Goal: Task Accomplishment & Management: Manage account settings

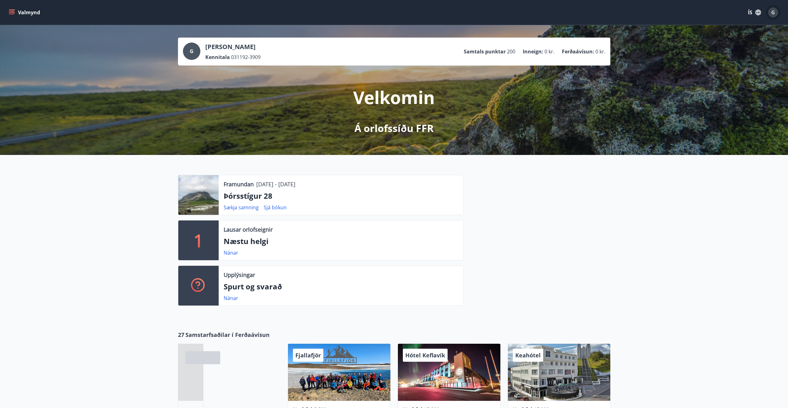
click at [773, 14] on span "G" at bounding box center [773, 12] width 4 height 7
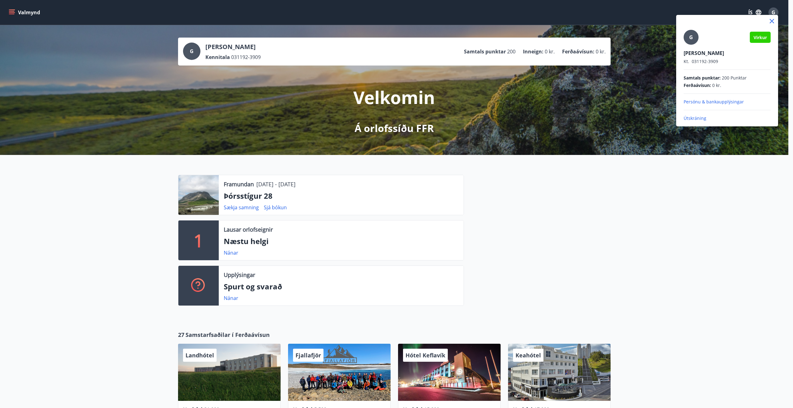
click at [699, 119] on p "Útskráning" at bounding box center [726, 118] width 87 height 6
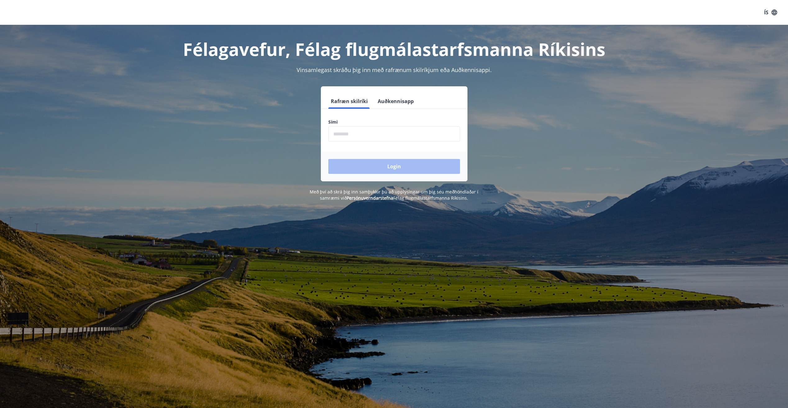
click at [379, 136] on input "phone" at bounding box center [394, 133] width 132 height 15
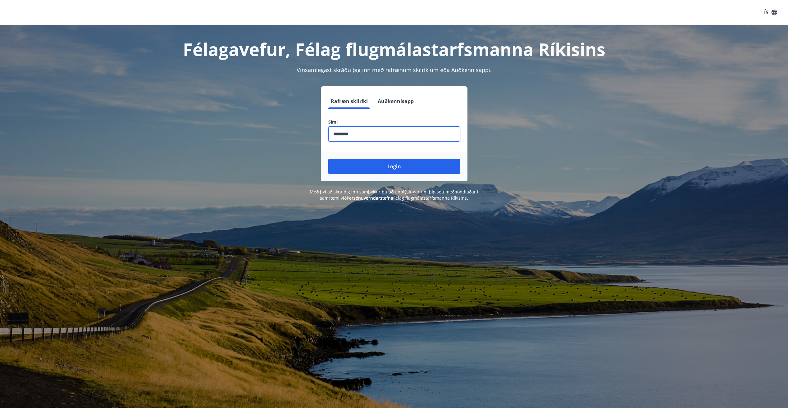
type input "********"
click at [328, 159] on button "Login" at bounding box center [394, 166] width 132 height 15
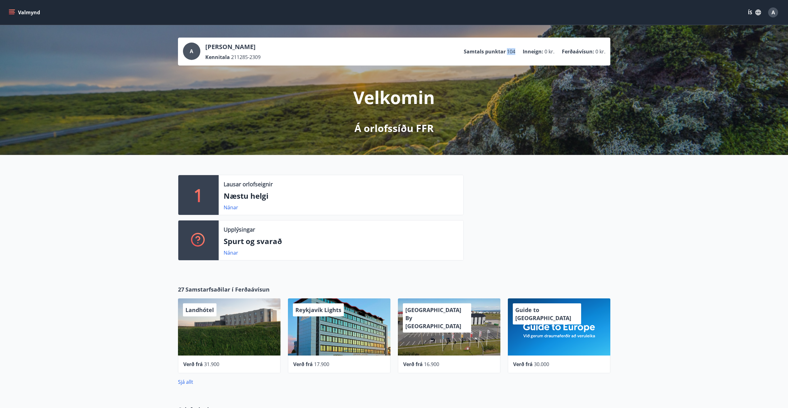
drag, startPoint x: 508, startPoint y: 52, endPoint x: 516, endPoint y: 52, distance: 8.1
click at [516, 52] on ul "Samtals punktar 104 Inneign : 0 kr. Ferðaávísun : 0 kr." at bounding box center [535, 52] width 142 height 12
drag, startPoint x: 516, startPoint y: 52, endPoint x: 481, endPoint y: 52, distance: 35.4
click at [481, 52] on p "Samtals punktar" at bounding box center [485, 51] width 42 height 7
click at [12, 10] on icon "menu" at bounding box center [12, 12] width 6 height 6
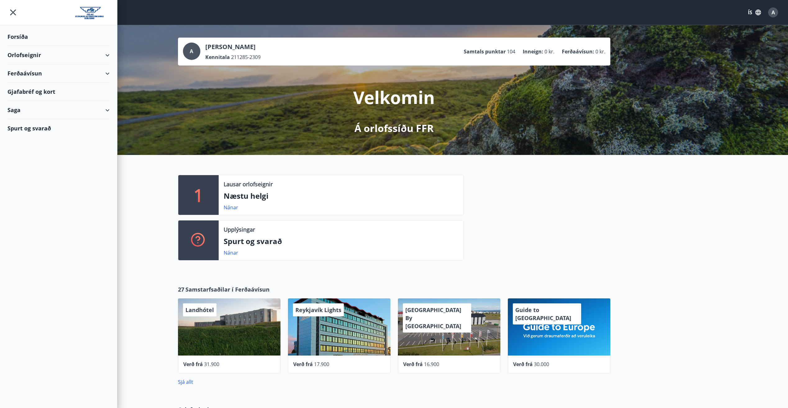
click at [93, 86] on div "Gjafabréf og kort" at bounding box center [58, 92] width 102 height 18
